Goal: Task Accomplishment & Management: Manage account settings

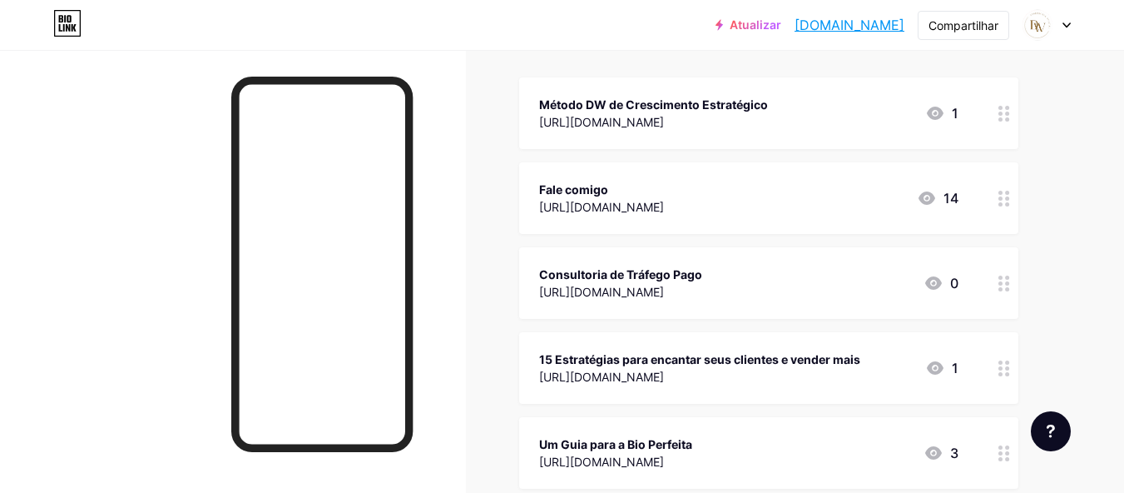
scroll to position [222, 0]
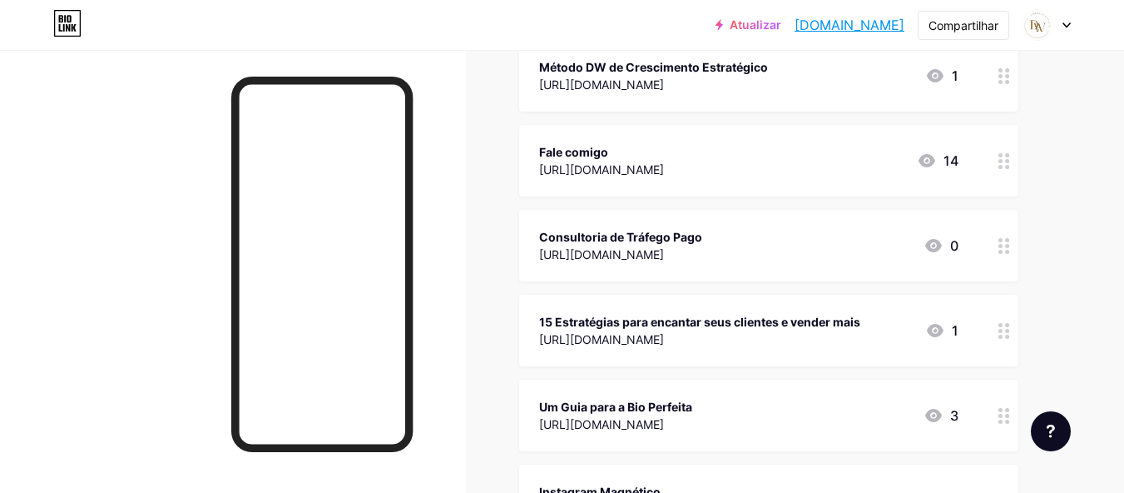
click at [1008, 338] on div at bounding box center [1004, 331] width 28 height 72
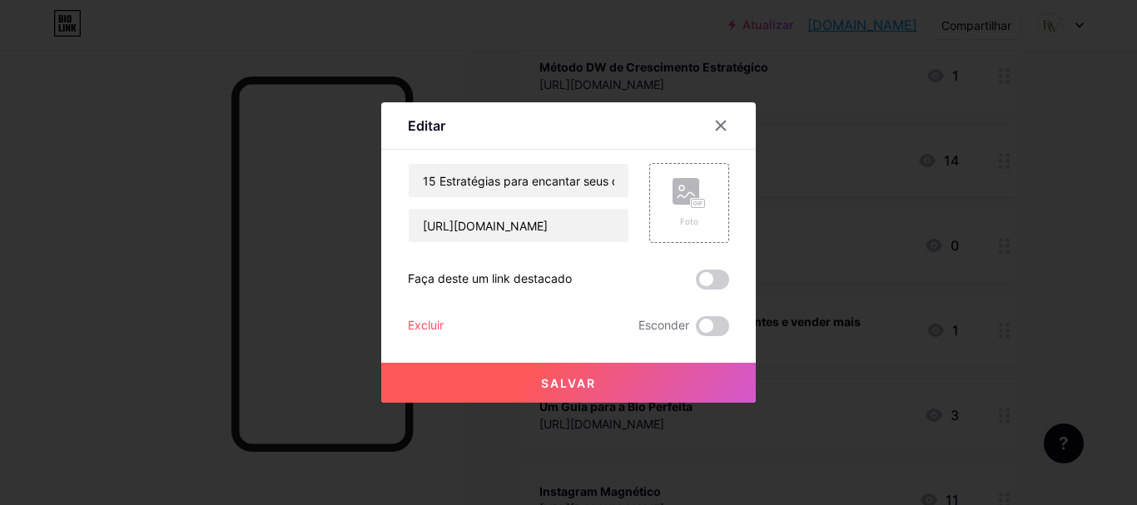
click at [408, 324] on font "Excluir" at bounding box center [426, 325] width 36 height 14
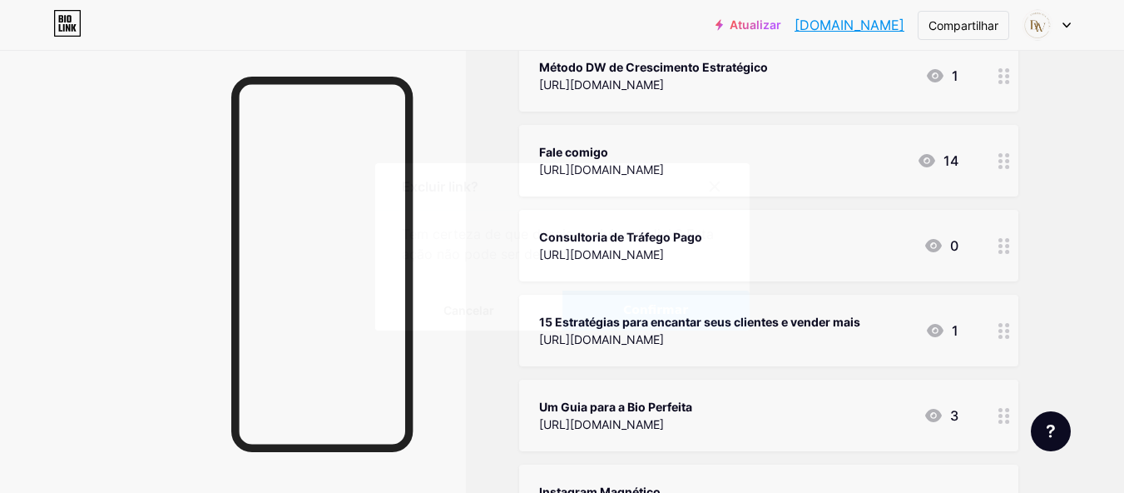
click at [688, 318] on button "Confirmar" at bounding box center [656, 310] width 187 height 40
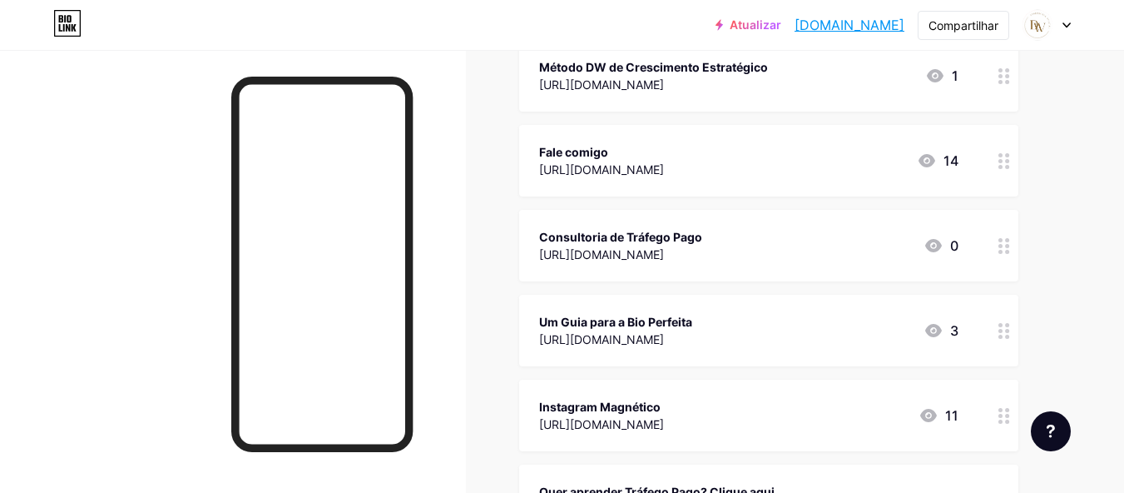
click at [996, 325] on div at bounding box center [1004, 331] width 28 height 72
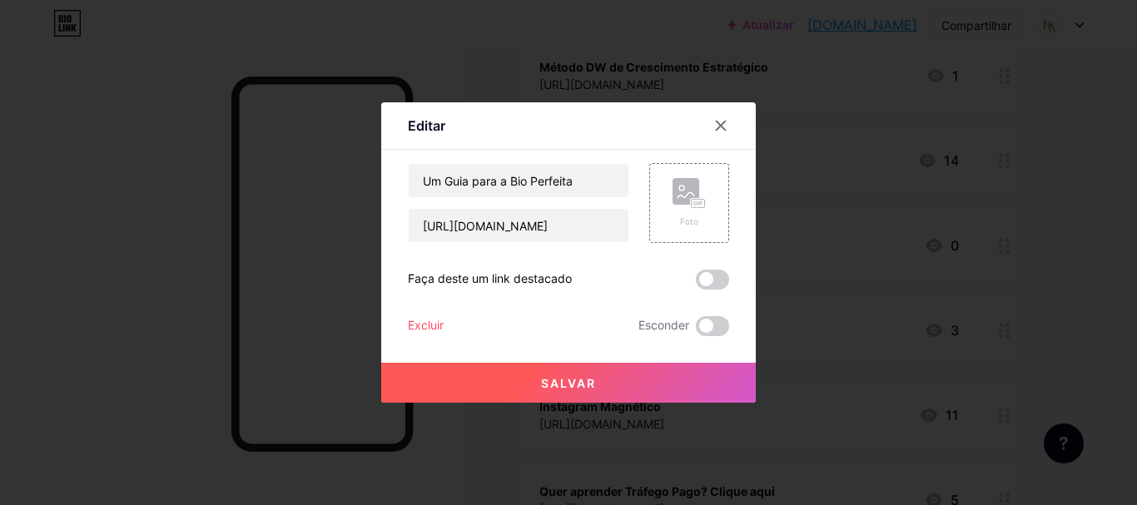
click at [429, 329] on font "Excluir" at bounding box center [426, 325] width 36 height 14
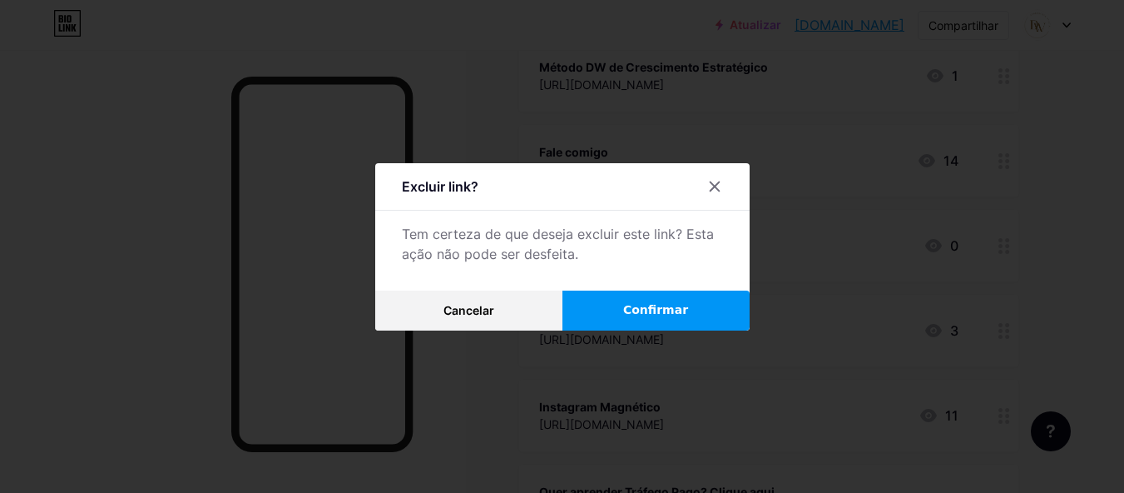
click at [672, 330] on button "Confirmar" at bounding box center [656, 310] width 187 height 40
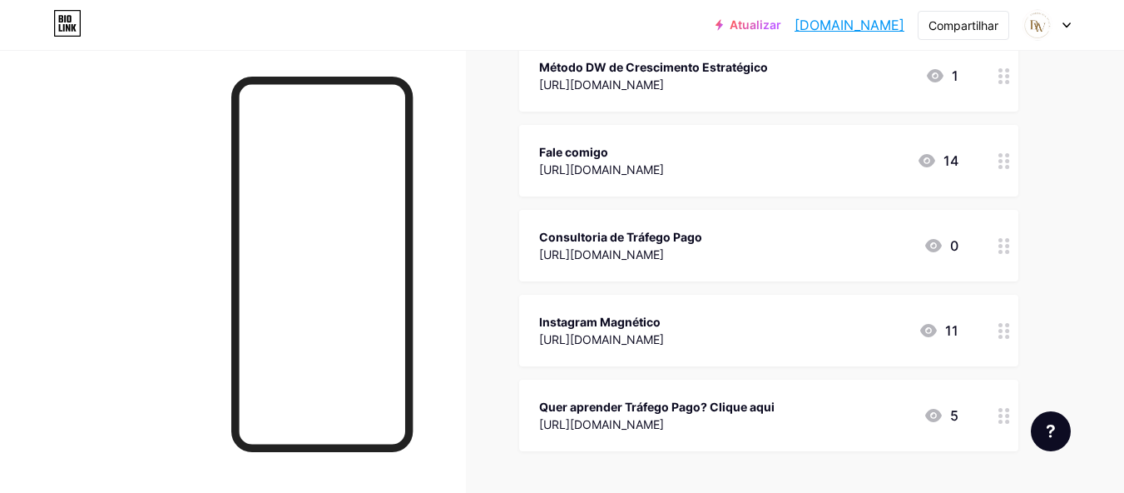
click at [1000, 324] on circle at bounding box center [1001, 325] width 4 height 4
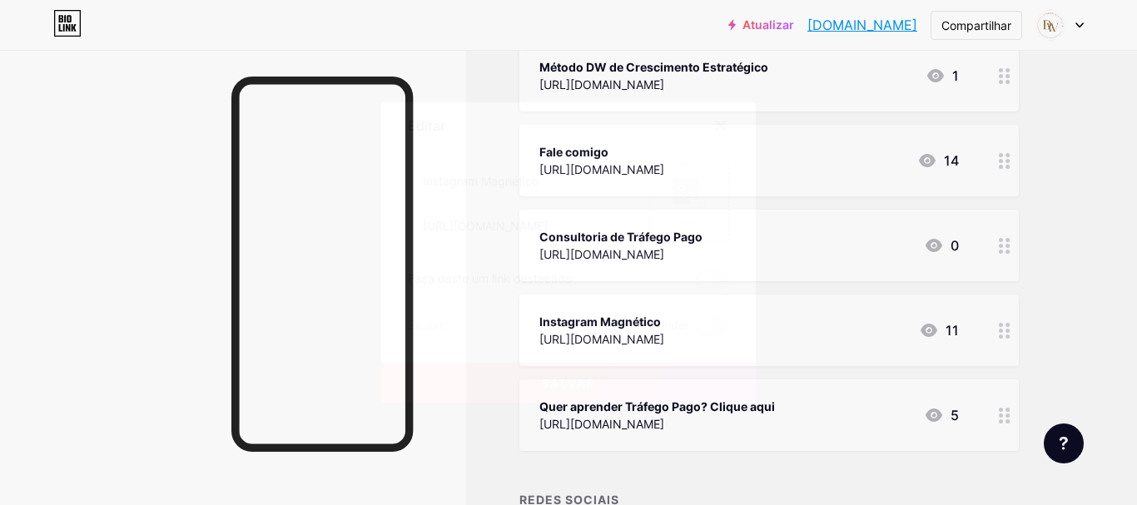
click at [429, 326] on font "Excluir" at bounding box center [426, 325] width 36 height 14
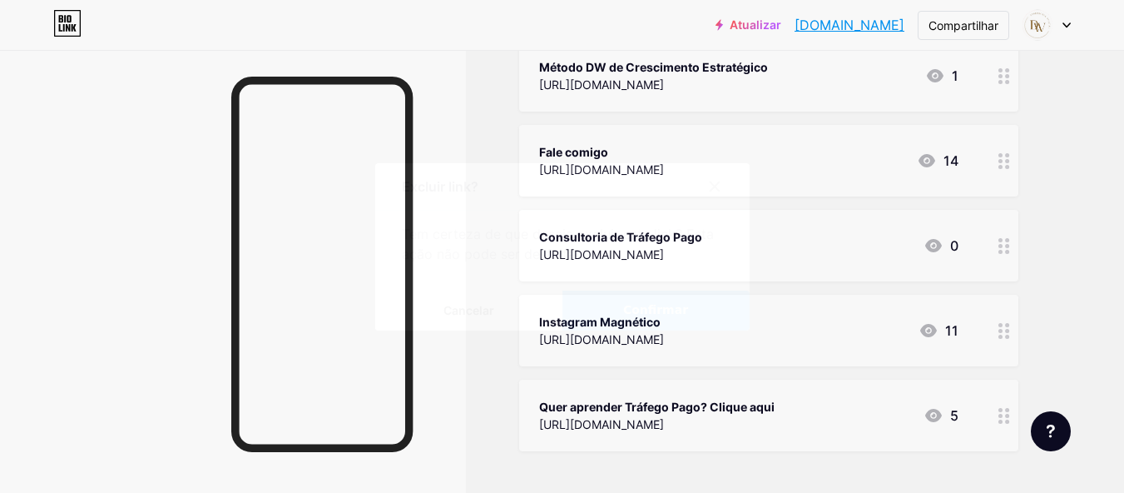
click at [651, 316] on font "Confirmar" at bounding box center [655, 309] width 65 height 13
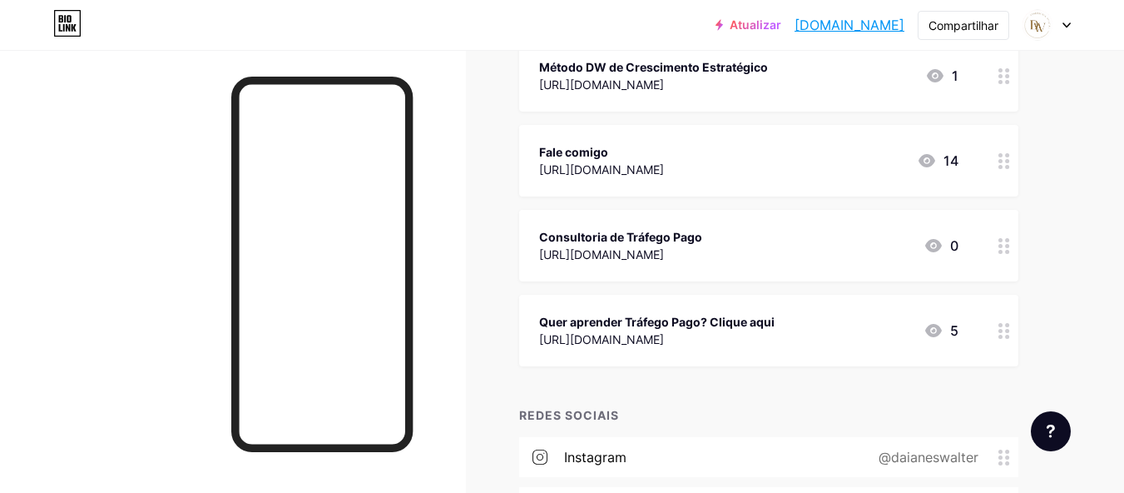
click at [1005, 326] on icon at bounding box center [1005, 331] width 12 height 16
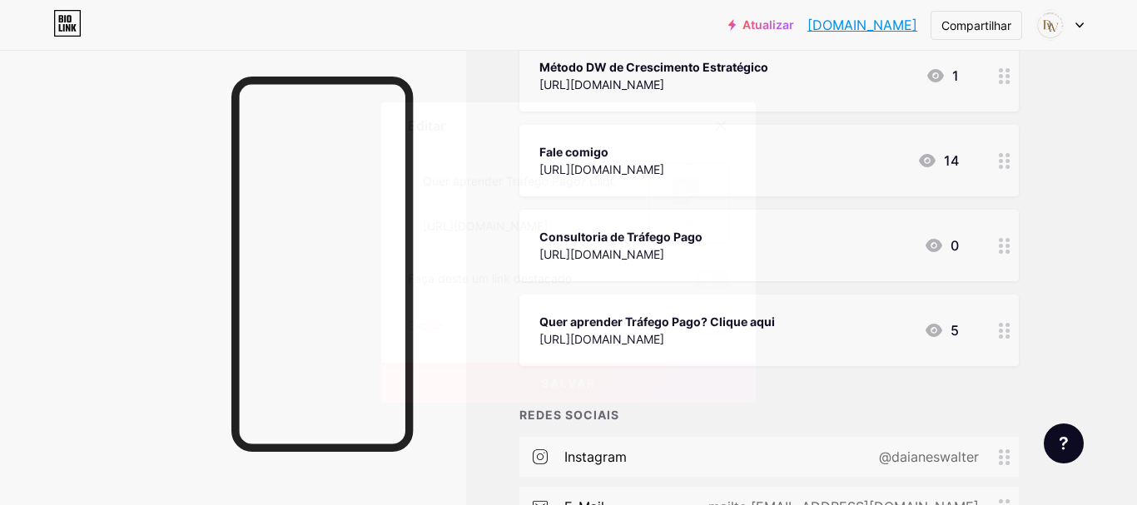
click at [427, 320] on font "Excluir" at bounding box center [426, 325] width 36 height 14
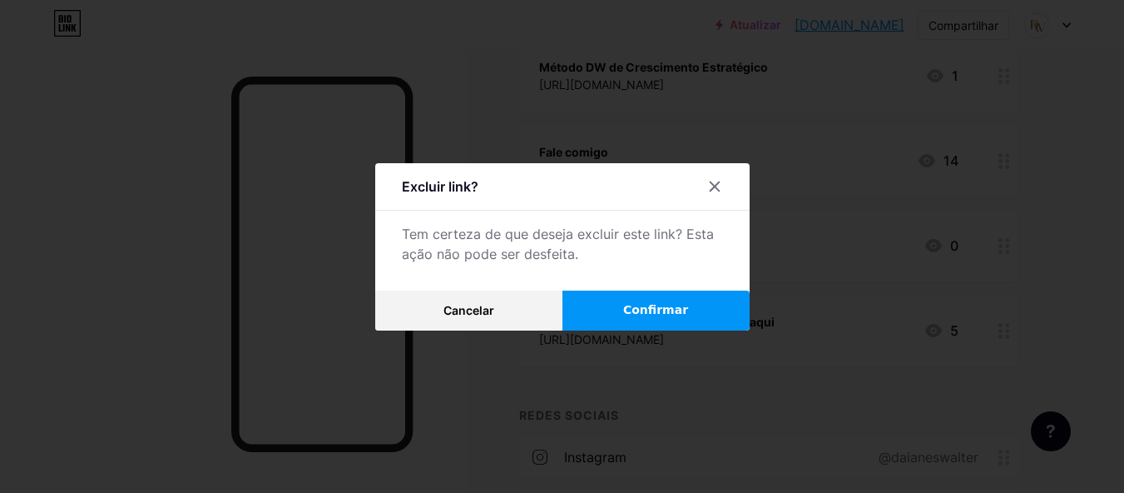
click at [684, 327] on button "Confirmar" at bounding box center [656, 310] width 187 height 40
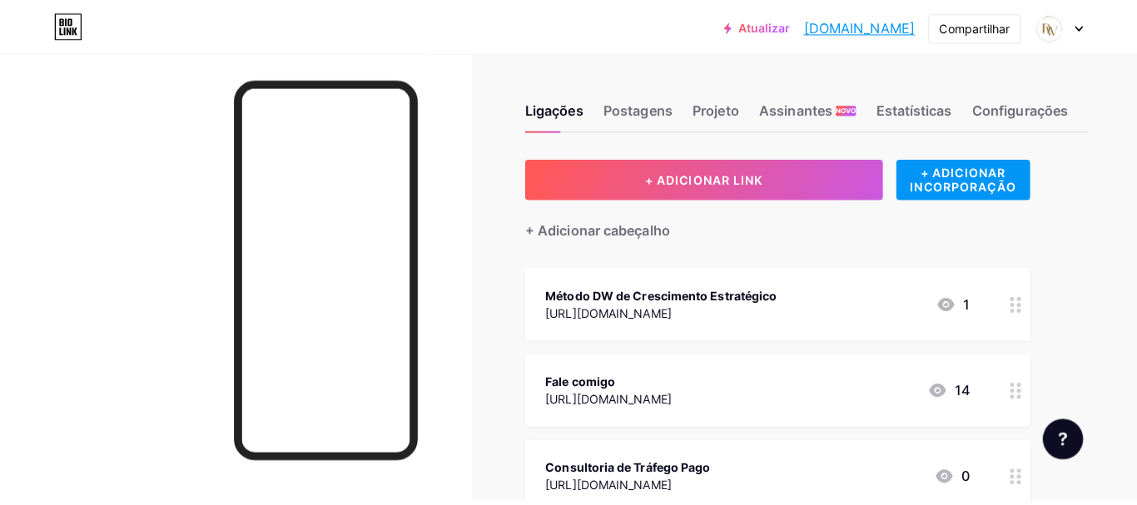
scroll to position [111, 0]
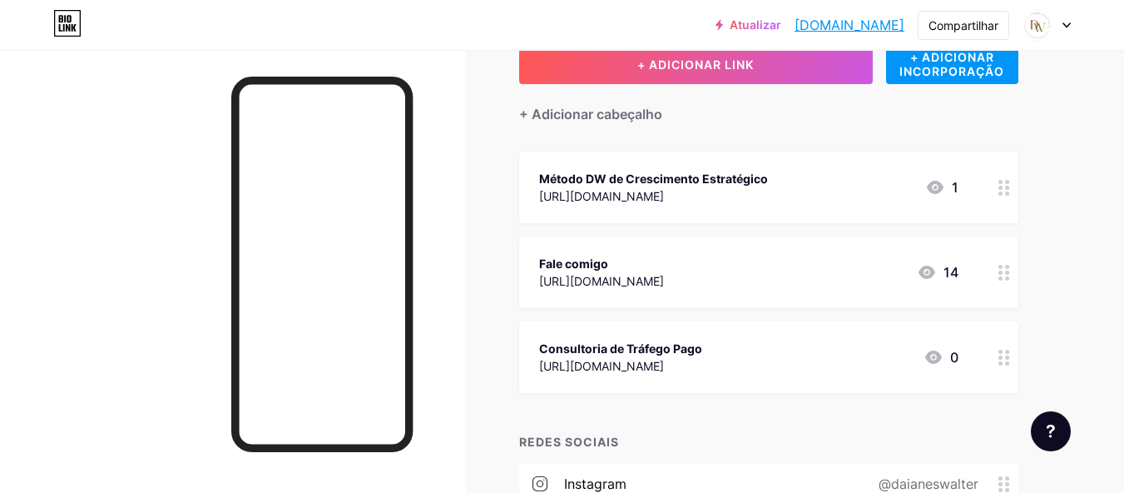
click at [1011, 199] on div at bounding box center [1004, 187] width 28 height 72
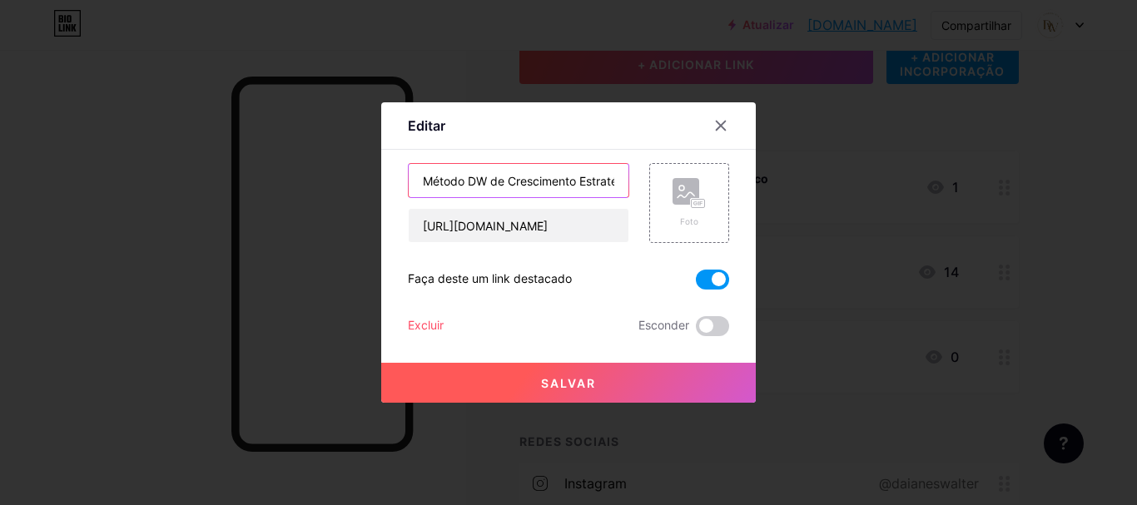
click at [419, 176] on input "Método DW de Crescimento Estratégico" at bounding box center [519, 180] width 220 height 33
type input "Conheça o Método DW de Crescimento Estratégico"
click at [656, 388] on button "Salvar" at bounding box center [568, 383] width 375 height 40
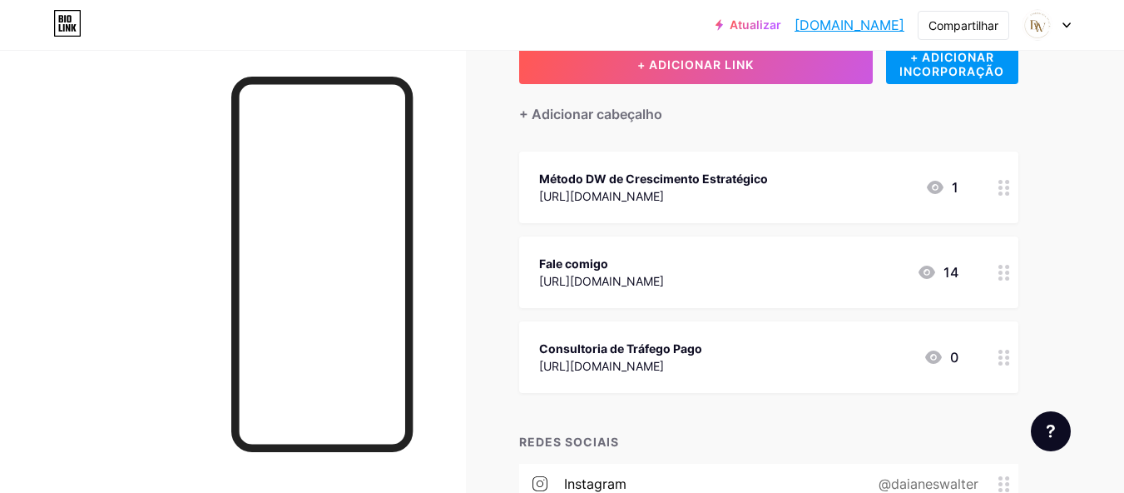
click at [665, 186] on div "Método DW de Crescimento Estratégico" at bounding box center [653, 178] width 229 height 17
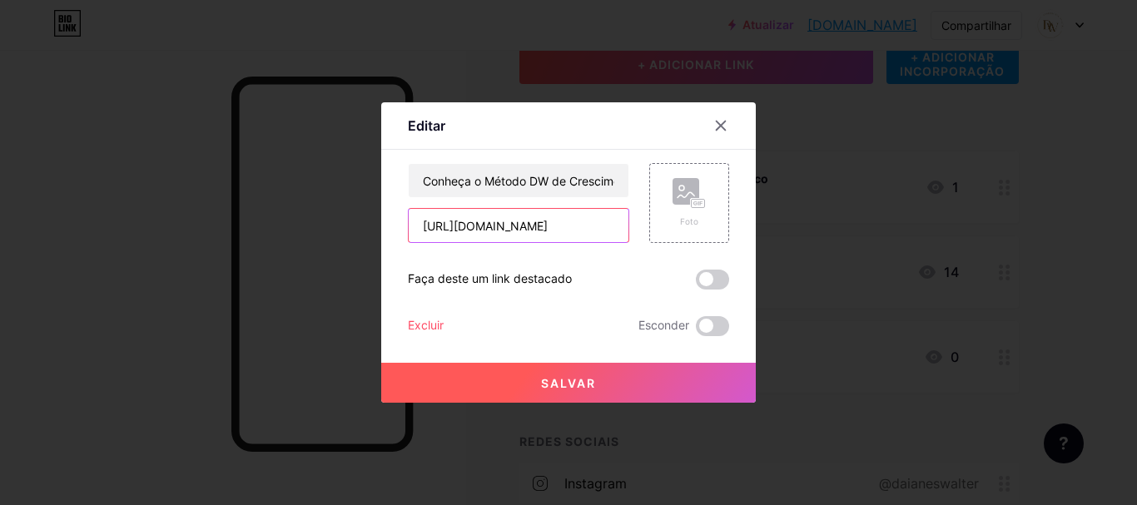
click at [575, 228] on input "https://agencia-marketing-dw-kdik9q9.gamma.site/" at bounding box center [519, 225] width 220 height 33
click at [576, 228] on input "https://agencia-marketing-dw-kdik9q9.gamma.site/" at bounding box center [519, 225] width 220 height 33
paste input "gamma.app/docs/DW-Assessoria-Digital-fhh4u018jzthyqs/preview"
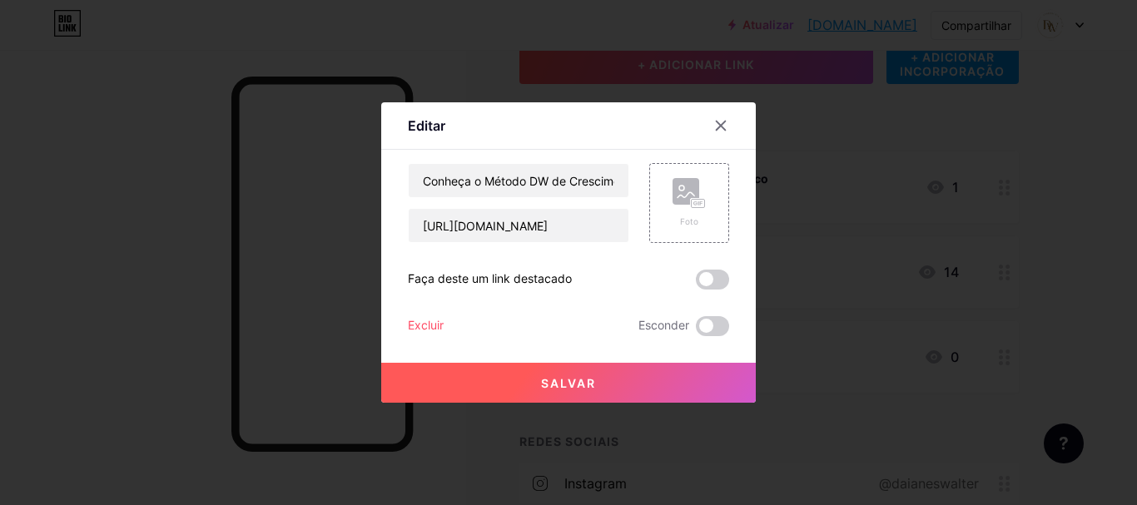
click at [580, 377] on font "Salvar" at bounding box center [568, 383] width 55 height 14
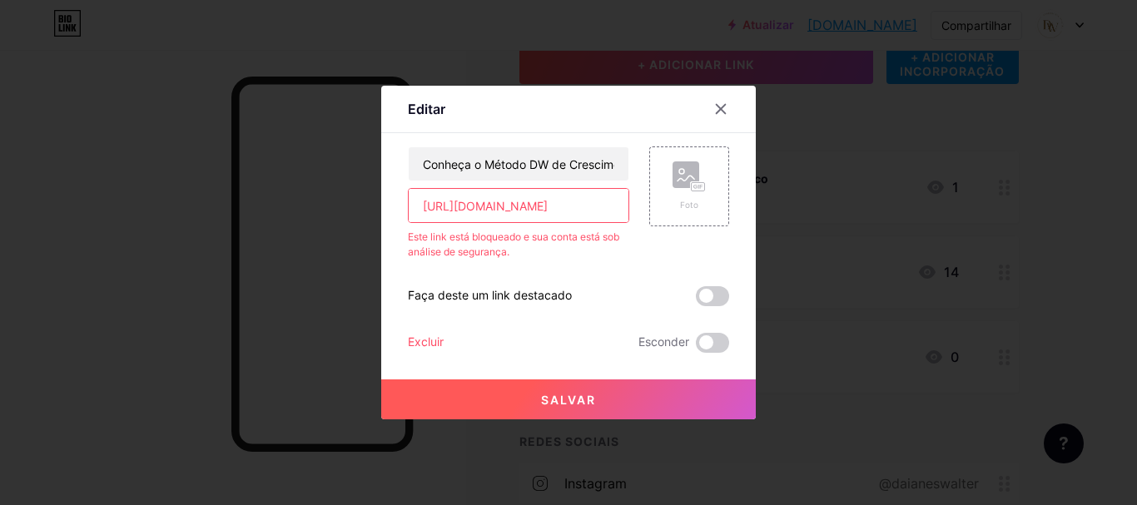
click at [456, 201] on input "https://gamma.app/docs/DW-Assessoria-Digital-fhh4u018jzthyqs/preview" at bounding box center [519, 205] width 220 height 33
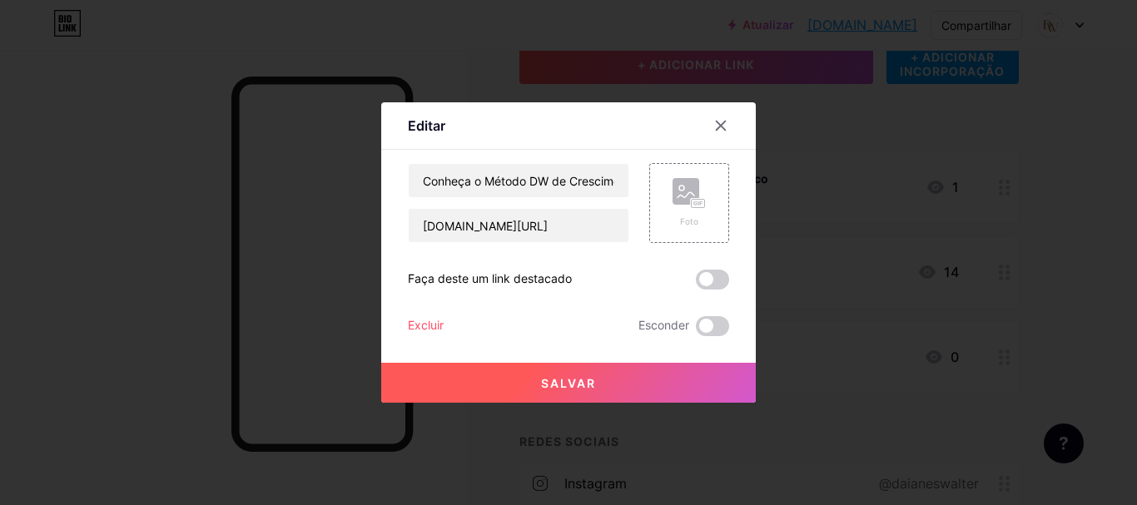
click at [593, 371] on button "Salvar" at bounding box center [568, 383] width 375 height 40
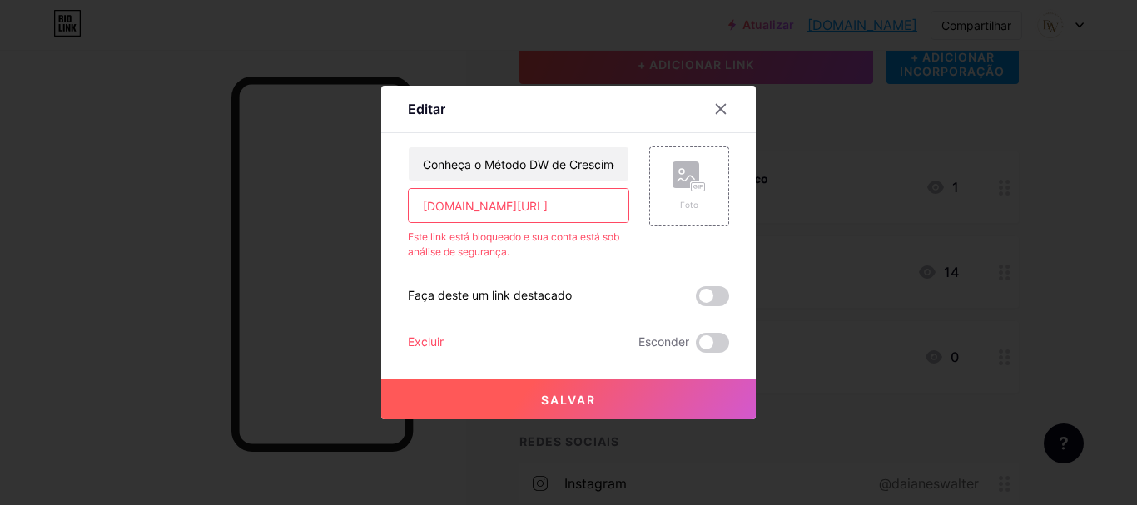
click at [416, 213] on input "gamma.app/docs/DW-Assessoria-Digital-fhh4u018jzthyqs/preview" at bounding box center [519, 205] width 220 height 33
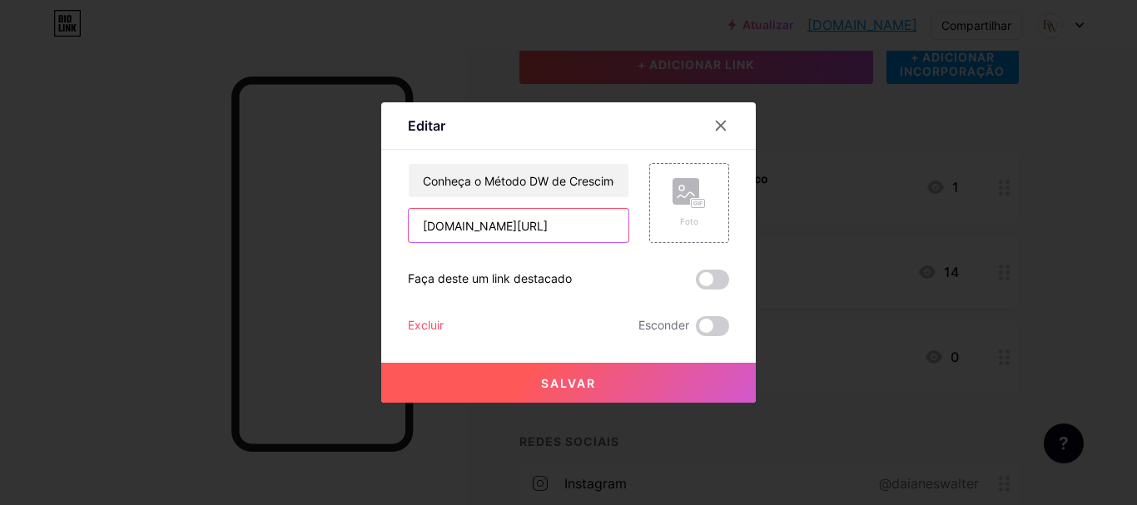
type input "www.gamma.app/docs/DW-Assessoria-Digital-fhh4u018jzthyqs/preview"
click at [494, 386] on button "Salvar" at bounding box center [568, 383] width 375 height 40
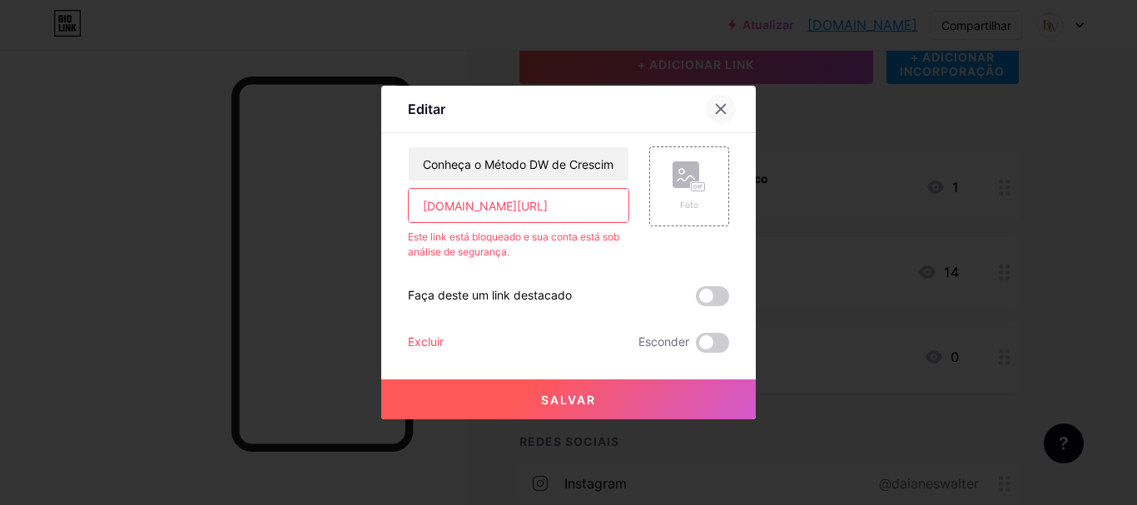
click at [707, 106] on div at bounding box center [721, 109] width 30 height 30
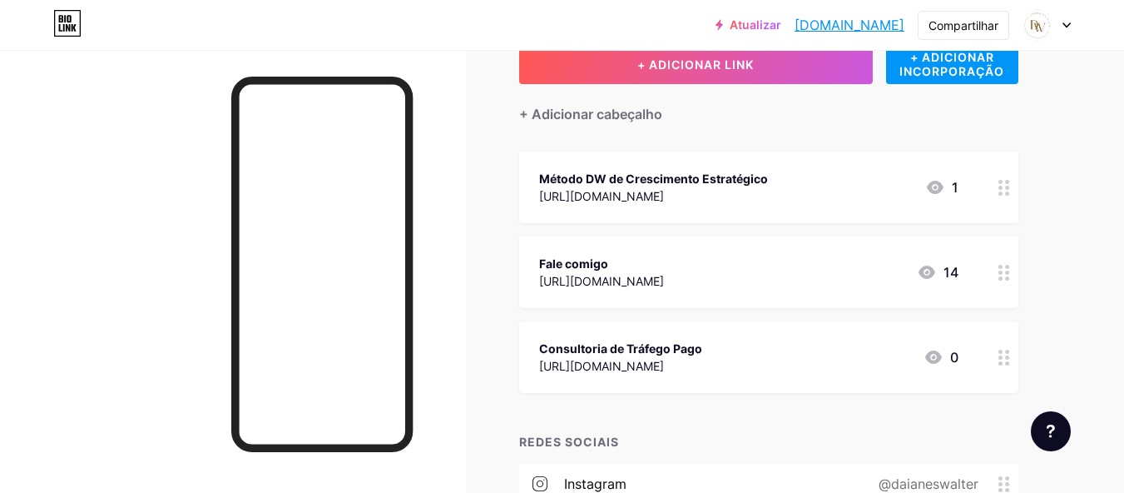
click at [664, 194] on font "https://agencia-marketing-dw-kdik9q9.gamma.site/" at bounding box center [601, 196] width 125 height 14
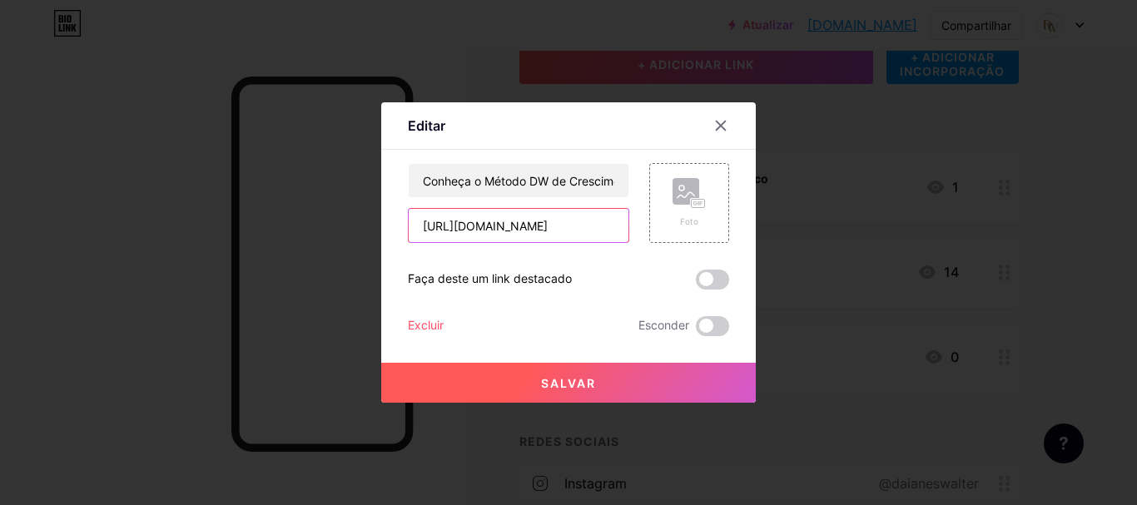
click at [568, 227] on input "https://agencia-marketing-dw-kdik9q9.gamma.site/" at bounding box center [519, 225] width 220 height 33
paste input "dwassessoria"
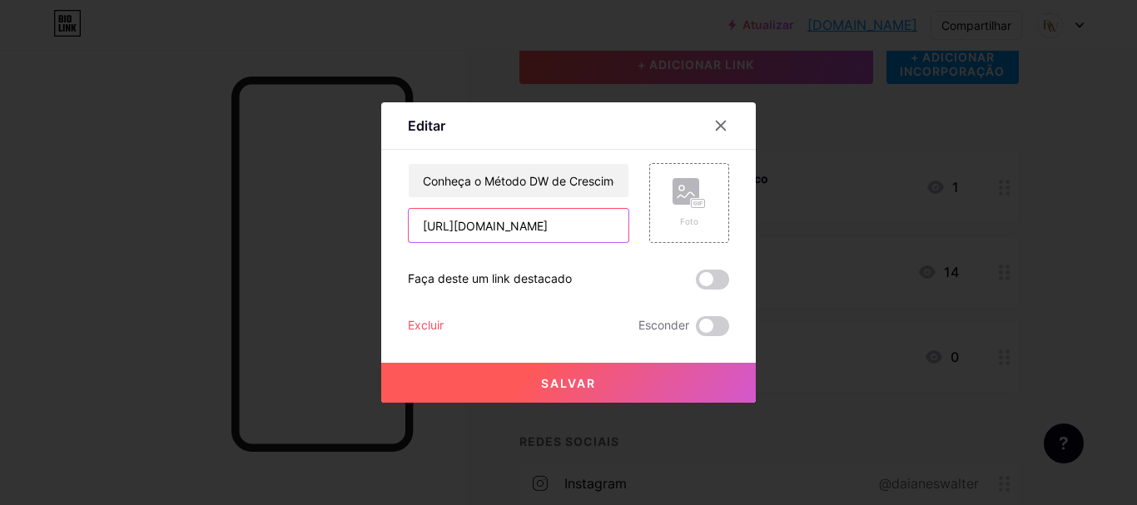
type input "[URL][DOMAIN_NAME]"
click at [604, 386] on button "Salvar" at bounding box center [568, 383] width 375 height 40
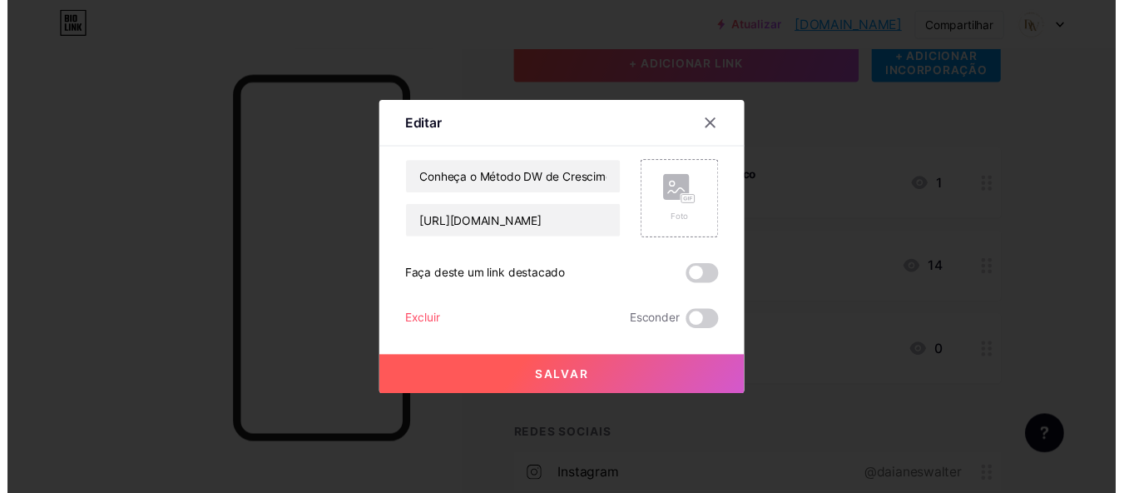
scroll to position [0, 0]
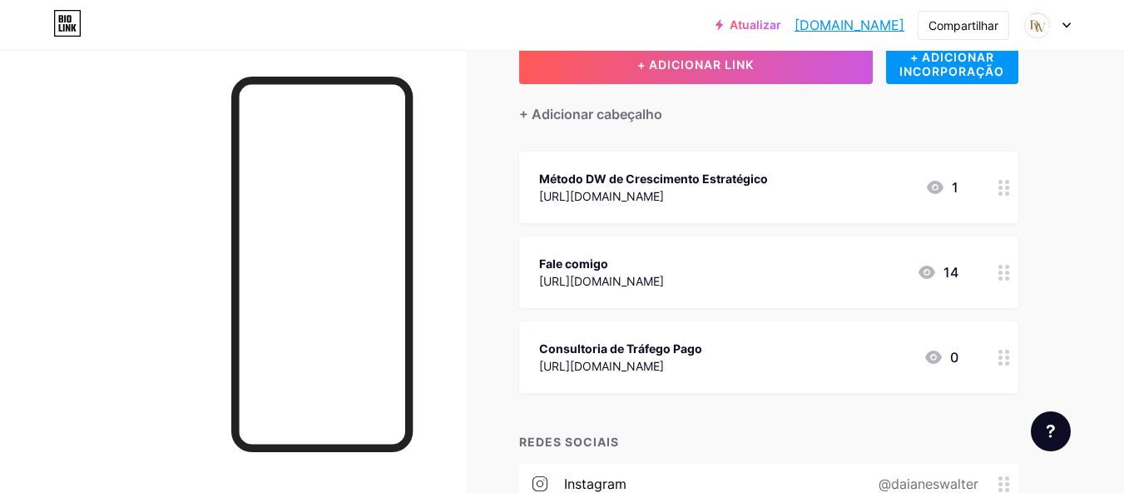
click at [464, 220] on div at bounding box center [233, 296] width 466 height 493
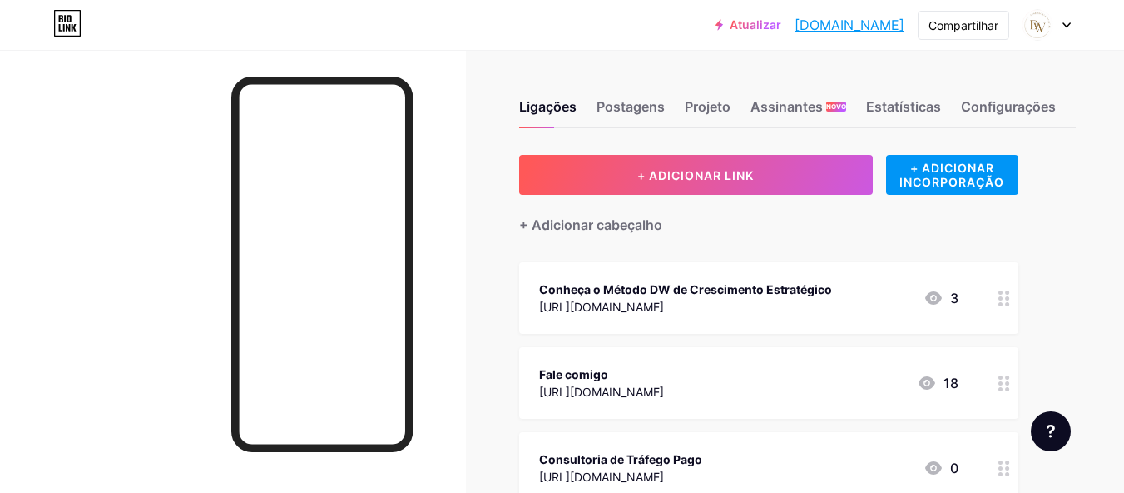
click at [881, 26] on font "[DOMAIN_NAME]" at bounding box center [850, 25] width 110 height 17
click at [1005, 97] on div "Configurações" at bounding box center [1008, 112] width 95 height 30
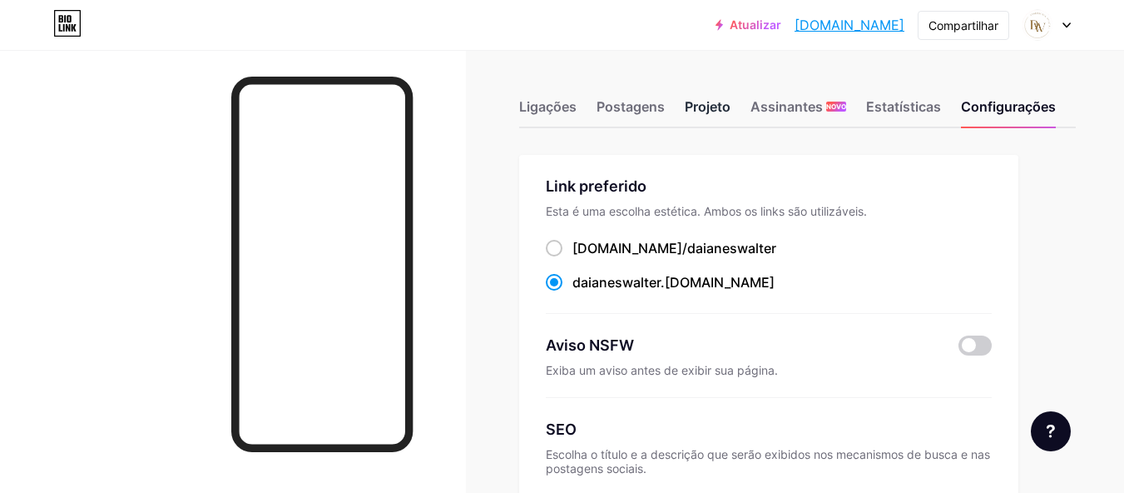
click at [712, 113] on font "Projeto" at bounding box center [708, 106] width 46 height 17
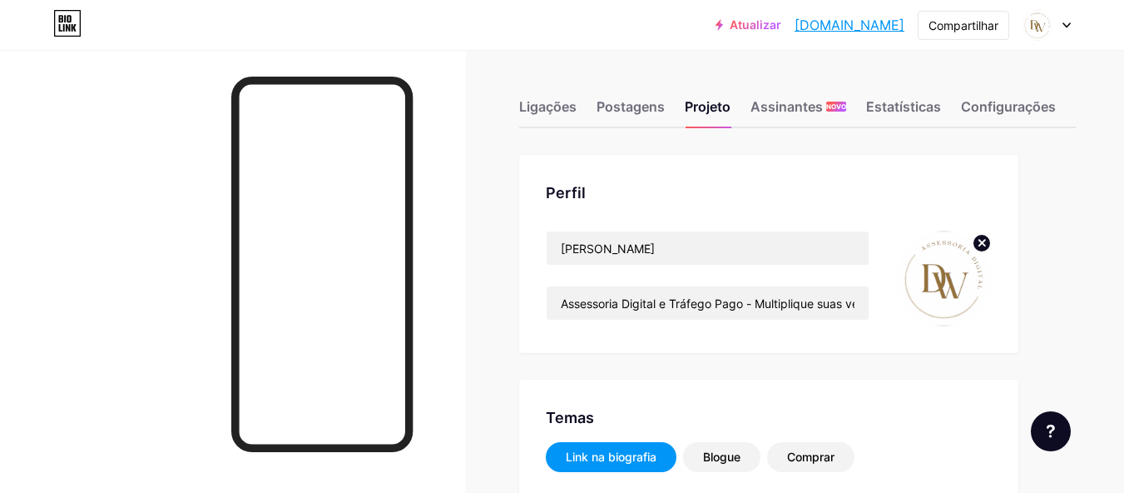
type input "#ffffff"
click at [984, 241] on icon at bounding box center [983, 243] width 6 height 6
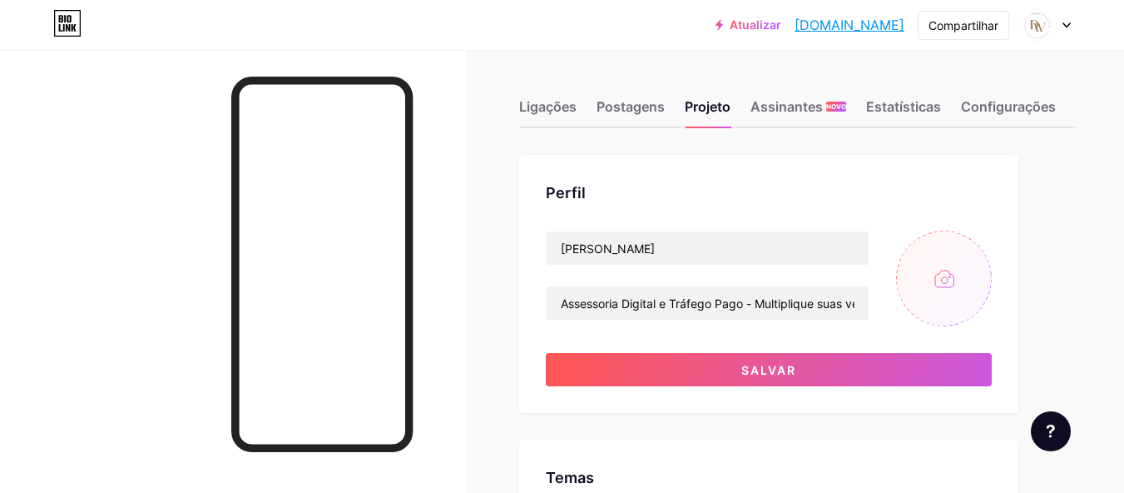
click at [966, 264] on input "file" at bounding box center [944, 279] width 96 height 96
type input "C:\fakepath\B3BQfhG2YHC8hWYy3BaYo.png"
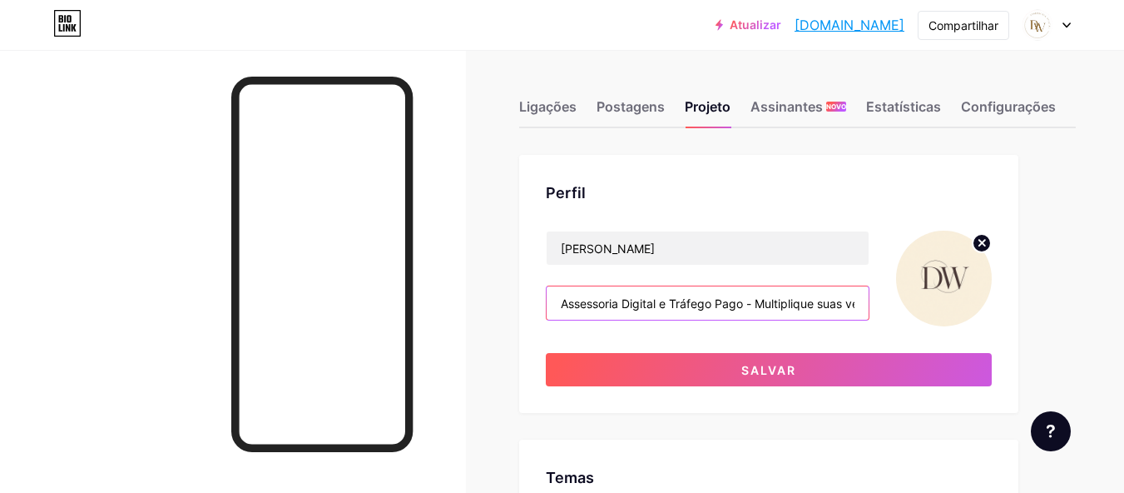
click at [717, 305] on input "Assessoria Digital e Tráfego Pago - Multiplique suas vendas e fortaleça sua mar…" at bounding box center [708, 302] width 322 height 33
click at [719, 305] on input "Assessoria Digital e Tráfego Pago - Multiplique suas vendas e fortaleça sua mar…" at bounding box center [708, 302] width 322 height 33
paste input "Desbloqueie o potencial de crescimento da sua empresa com as estratégias de trá…"
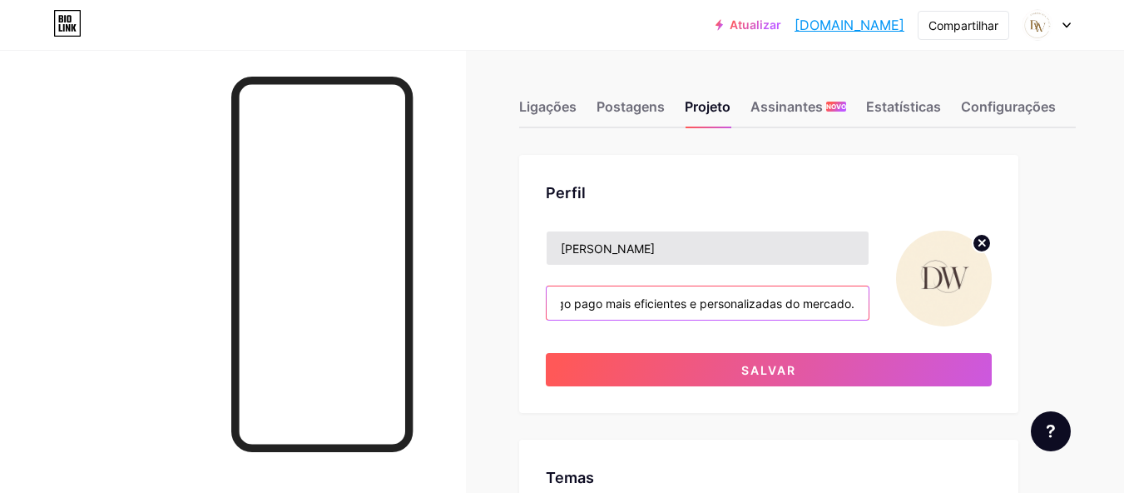
type input "Desbloqueie o potencial de crescimento da sua empresa com as estratégias de trá…"
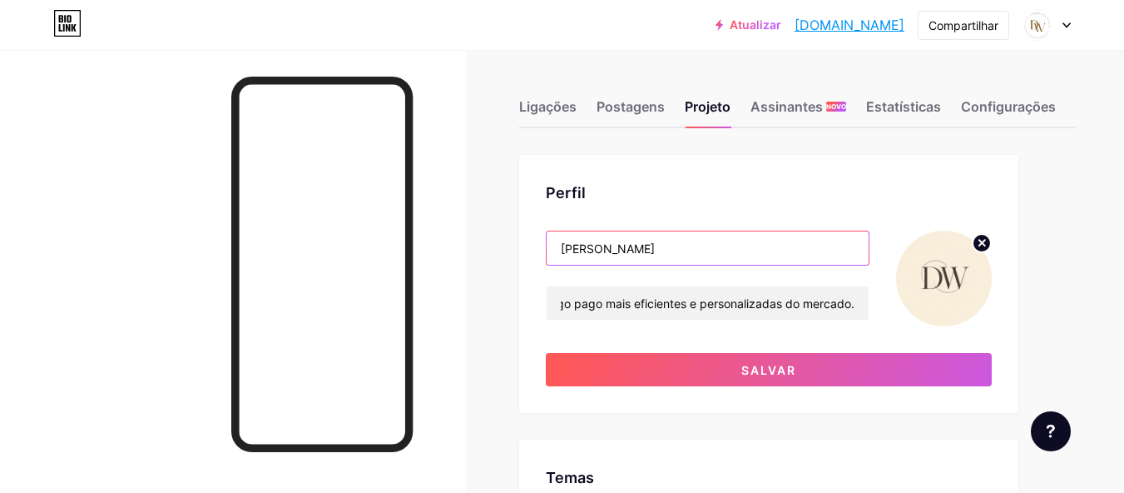
click at [655, 256] on input "[PERSON_NAME]" at bounding box center [708, 247] width 322 height 33
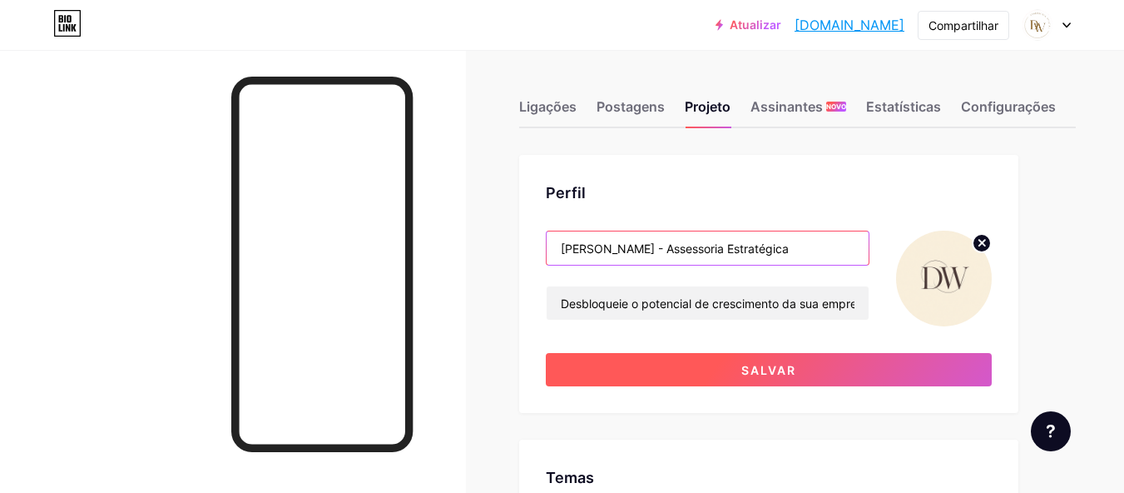
type input "[PERSON_NAME] - Assessoria Estratégica"
click at [873, 370] on button "Salvar" at bounding box center [769, 369] width 446 height 33
type input "#ffffff"
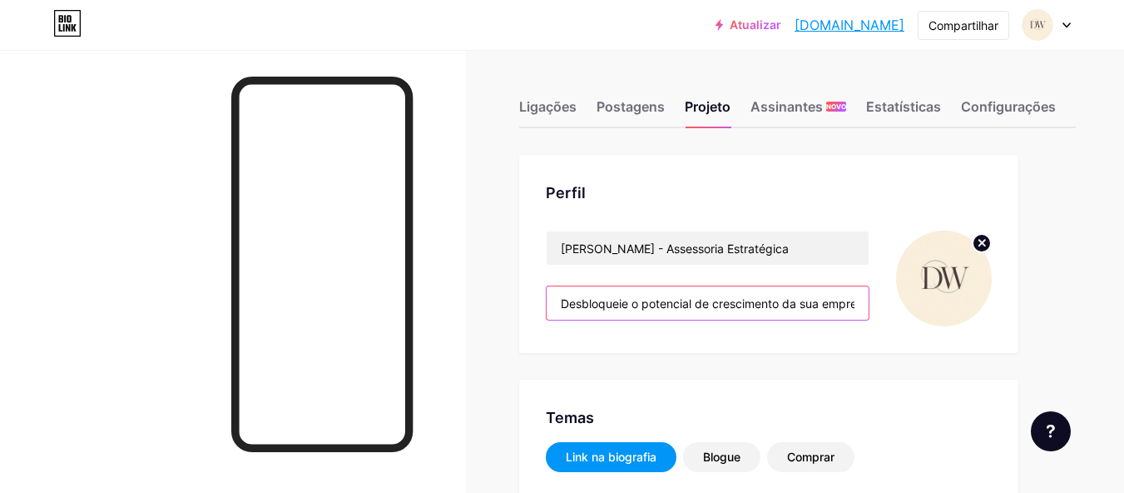
click at [855, 306] on input "Desbloqueie o potencial de crescimento da sua empresa com as estratégias de trá…" at bounding box center [708, 302] width 322 height 33
drag, startPoint x: 789, startPoint y: 305, endPoint x: 862, endPoint y: 323, distance: 75.5
click at [862, 323] on div "[PERSON_NAME] - Assessoria Estratégica Desbloqueie o potencial de crescimento d…" at bounding box center [708, 279] width 324 height 96
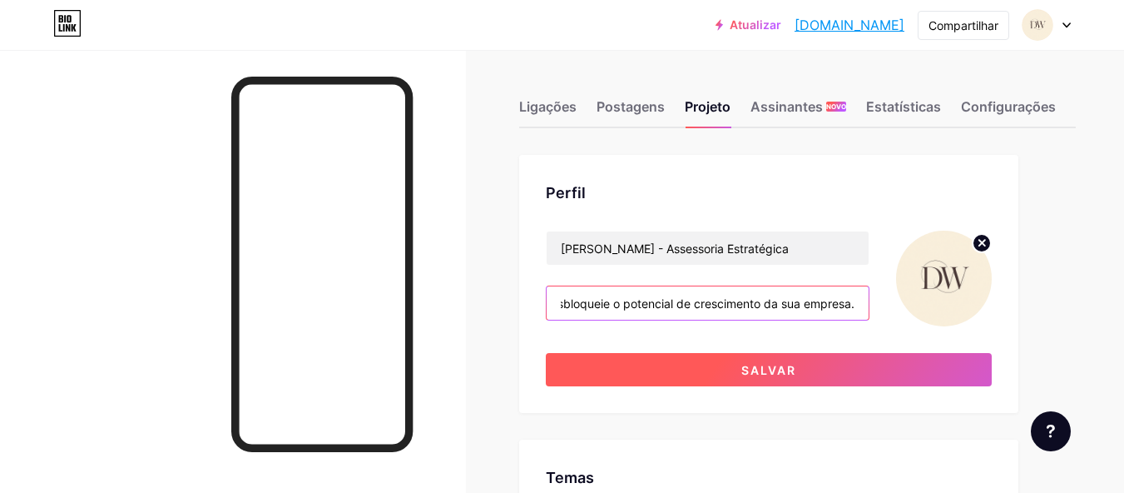
type input "Desbloqueie o potencial de crescimento da sua empresa."
click at [851, 365] on button "Salvar" at bounding box center [769, 369] width 446 height 33
type input "#ffffff"
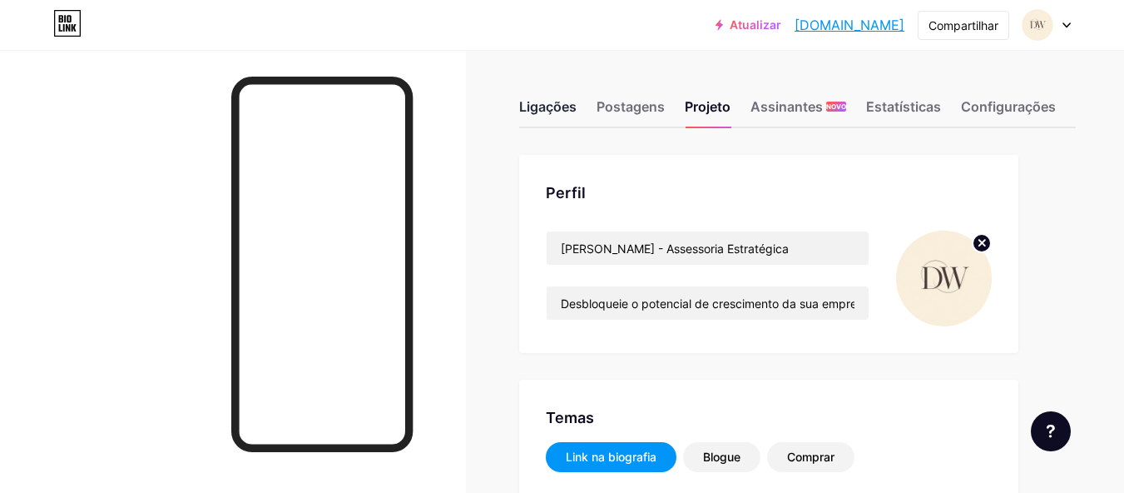
click at [547, 107] on font "Ligações" at bounding box center [547, 106] width 57 height 17
